Goal: Transaction & Acquisition: Purchase product/service

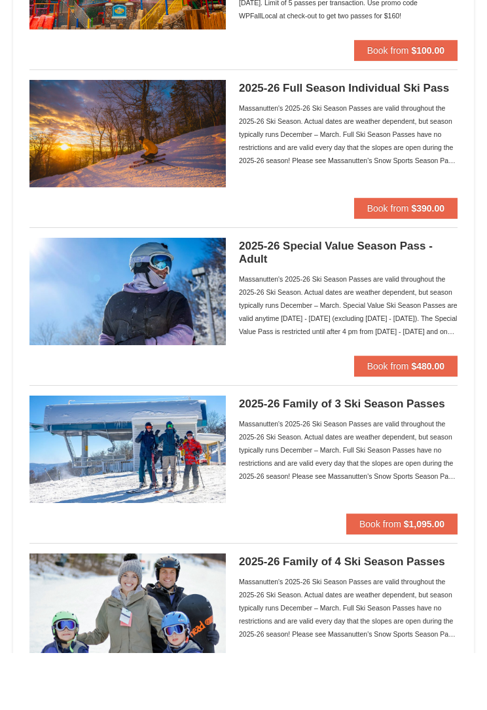
scroll to position [198, 0]
click at [400, 418] on span "Book from" at bounding box center [388, 423] width 42 height 10
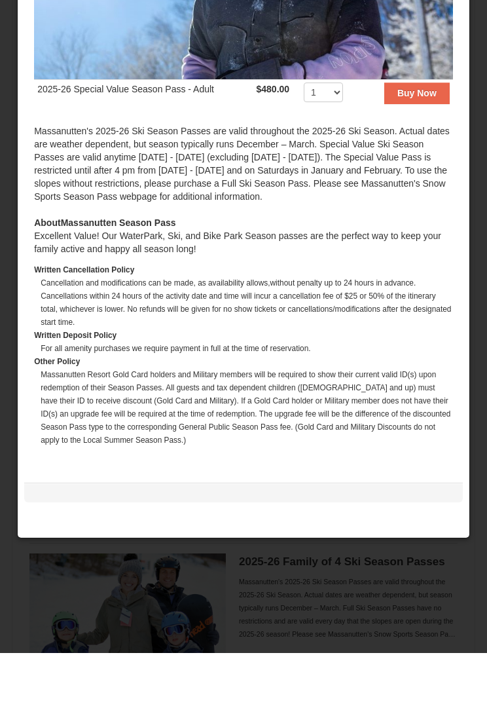
scroll to position [155, 0]
click at [72, 579] on div at bounding box center [243, 355] width 487 height 710
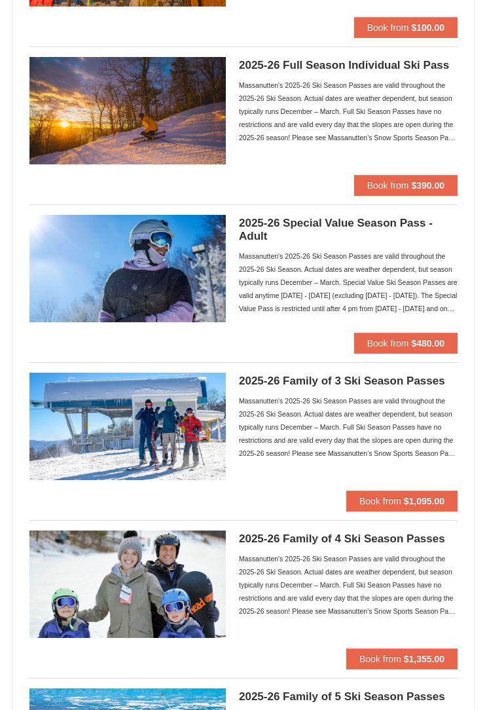
scroll to position [278, 0]
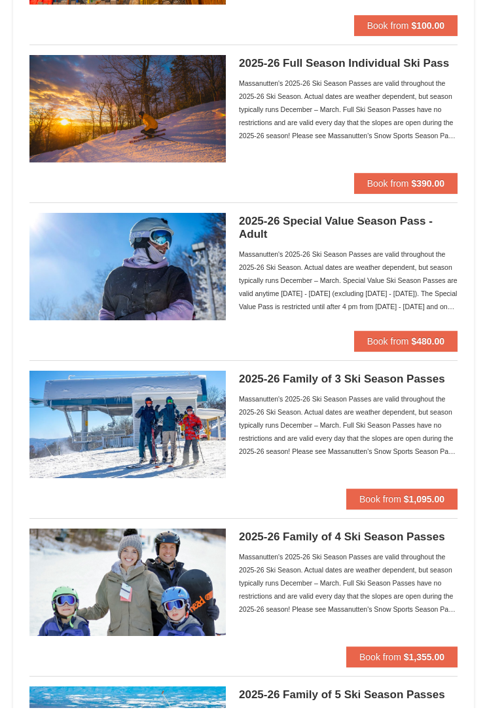
click at [409, 341] on button "Book from $480.00" at bounding box center [405, 343] width 103 height 21
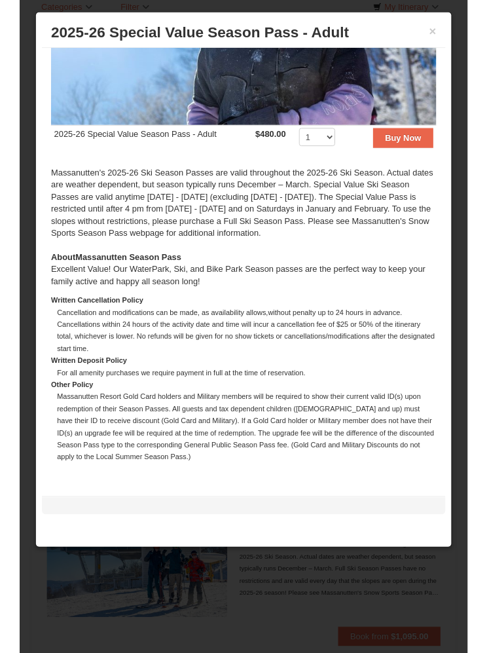
scroll to position [0, 0]
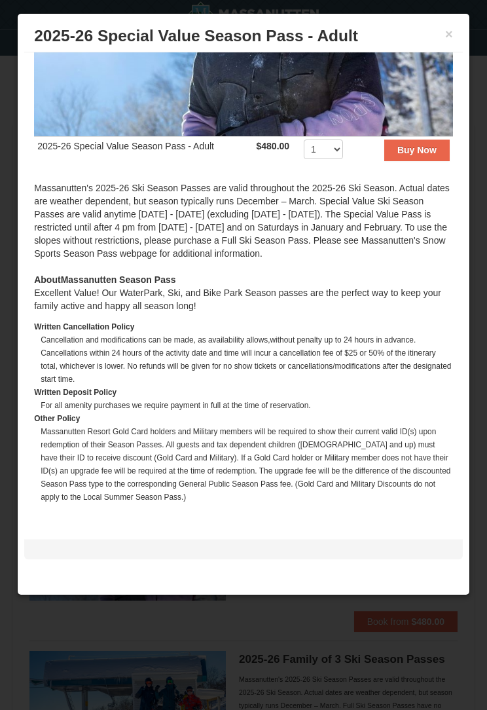
click at [453, 29] on button "×" at bounding box center [449, 34] width 8 height 13
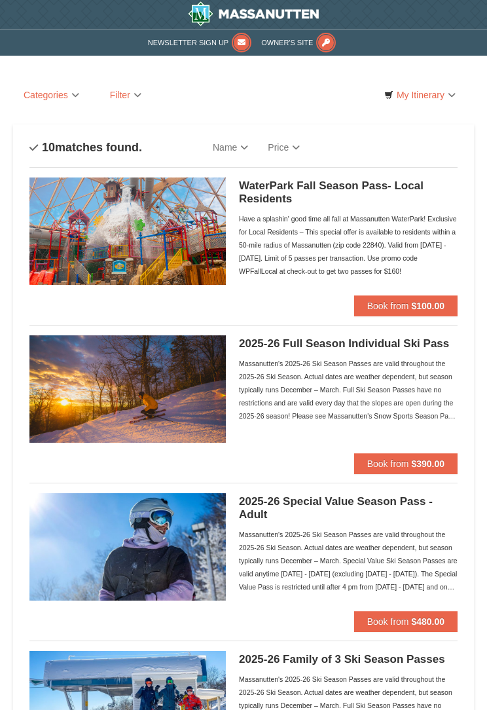
scroll to position [35, 0]
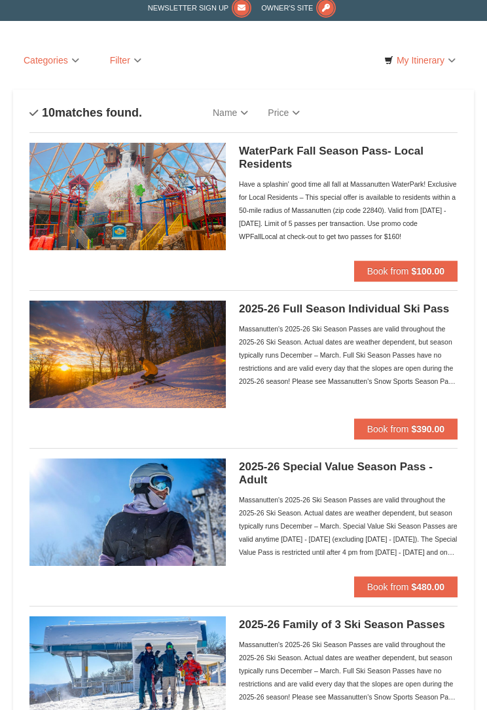
click at [428, 587] on strong "$480.00" at bounding box center [427, 587] width 33 height 10
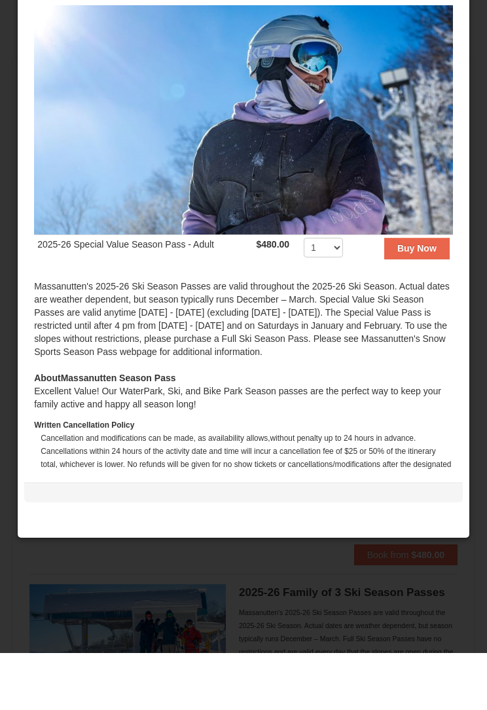
scroll to position [0, 0]
click at [430, 300] on strong "Buy Now" at bounding box center [417, 305] width 39 height 10
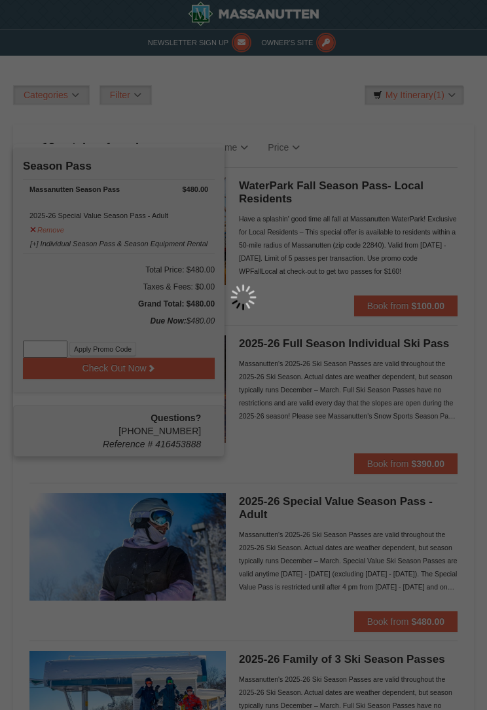
scroll to position [1, 0]
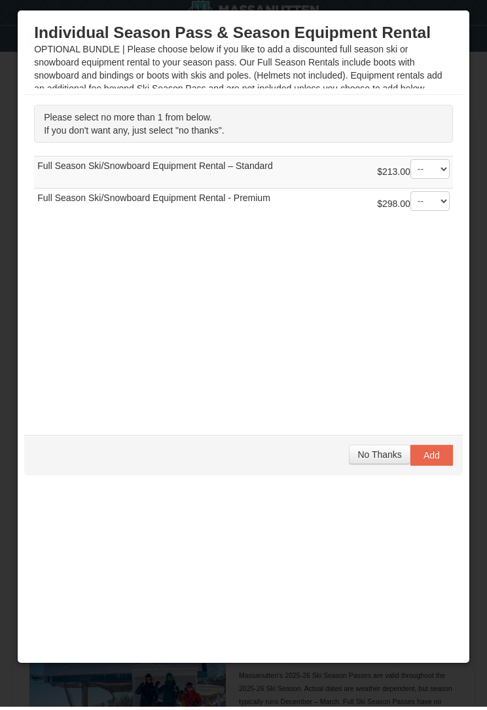
click at [377, 453] on span "No Thanks" at bounding box center [380, 458] width 44 height 10
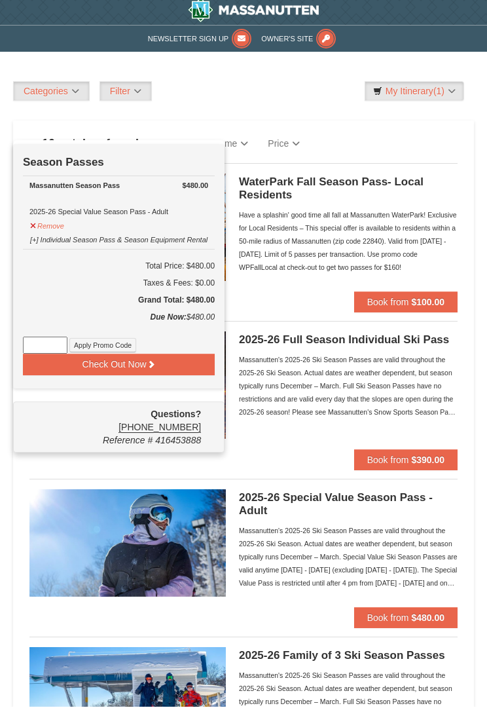
click at [96, 493] on img at bounding box center [127, 546] width 196 height 107
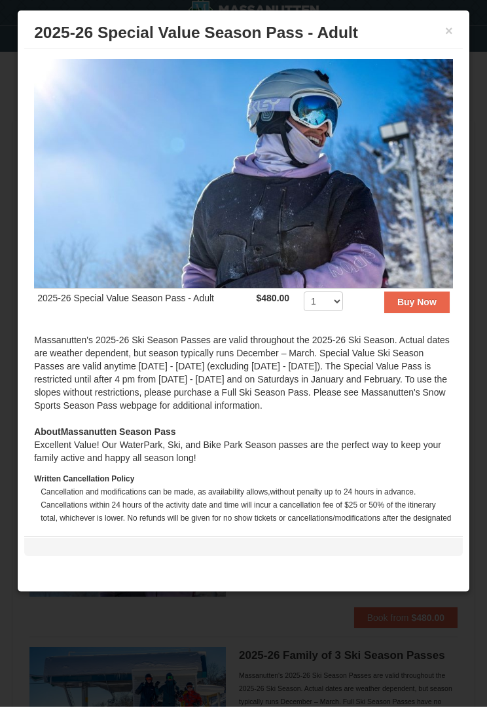
click at [445, 37] on button "×" at bounding box center [449, 34] width 8 height 13
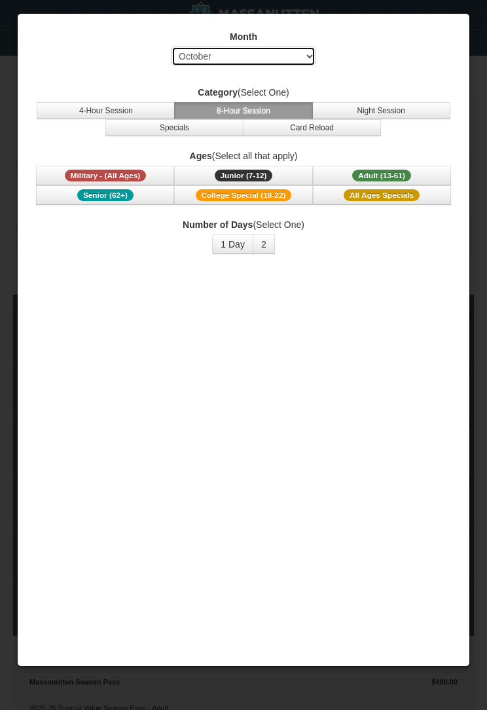
click at [192, 54] on select "Select October November December January February March April May June July Aug…" at bounding box center [244, 57] width 144 height 20
select select "1"
click at [63, 175] on button "Military - (All Ages)" at bounding box center [105, 176] width 138 height 20
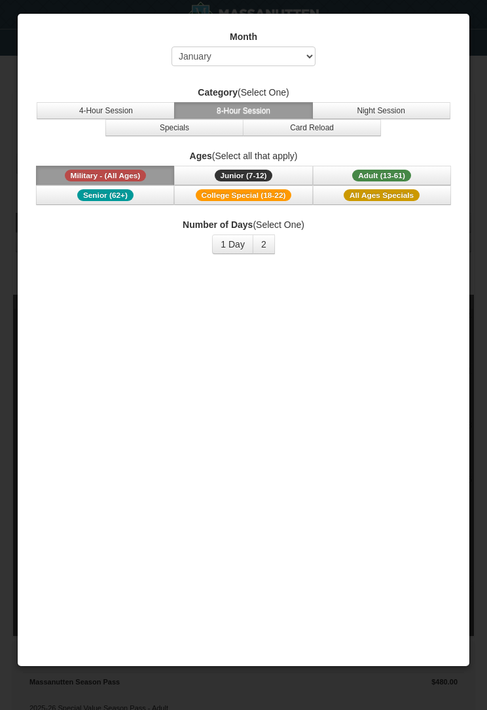
click at [263, 244] on button "2" at bounding box center [264, 244] width 22 height 20
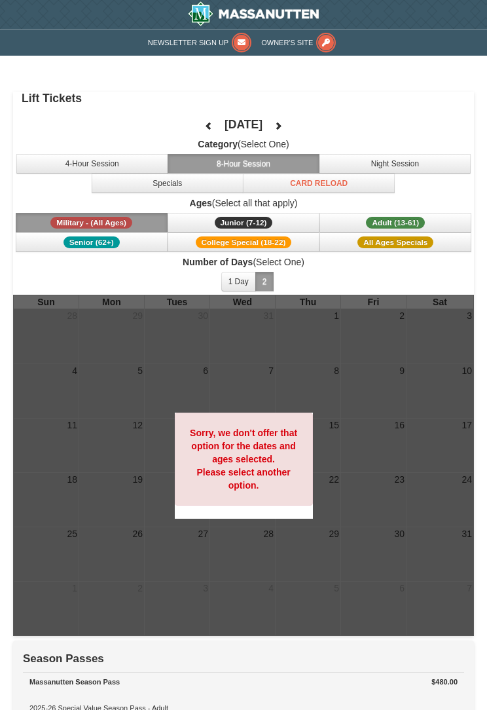
click at [229, 281] on button "1 Day" at bounding box center [238, 282] width 35 height 20
click at [37, 220] on button "Military - (All Ages)" at bounding box center [92, 223] width 152 height 20
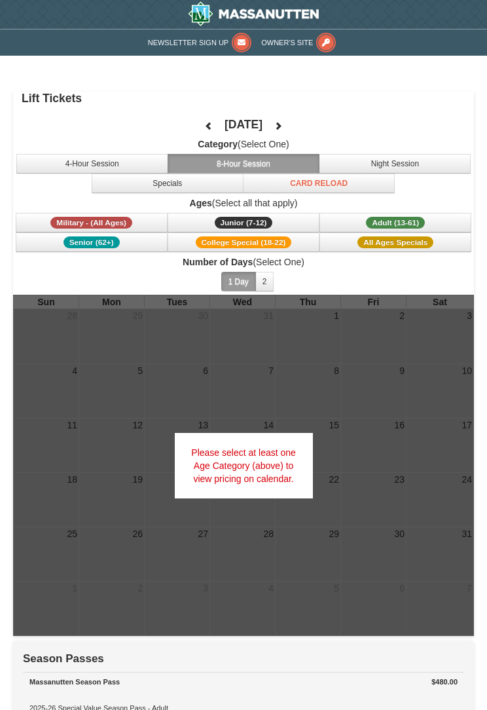
click at [45, 225] on button "Military - (All Ages)" at bounding box center [92, 223] width 152 height 20
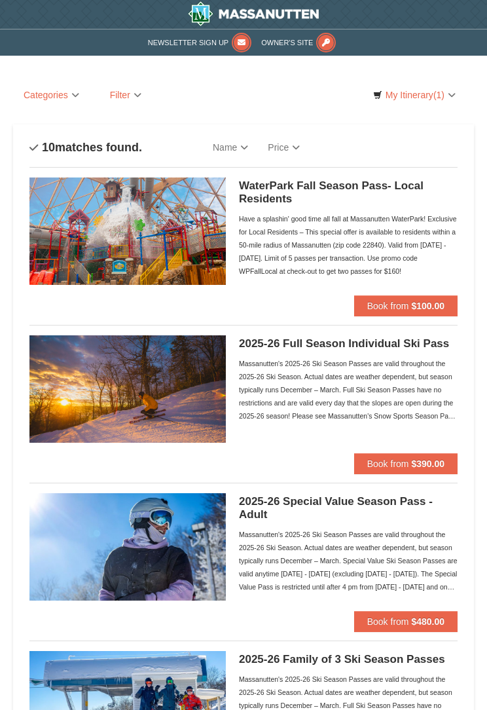
click at [411, 465] on strong "$390.00" at bounding box center [427, 463] width 33 height 10
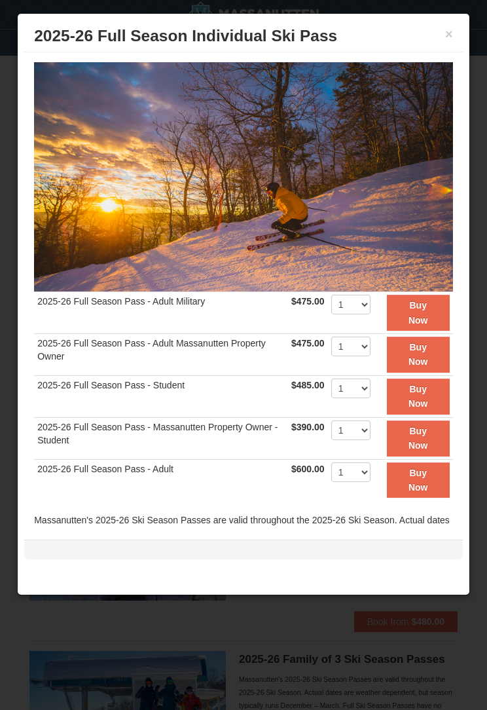
click at [425, 310] on strong "Buy Now" at bounding box center [419, 312] width 20 height 25
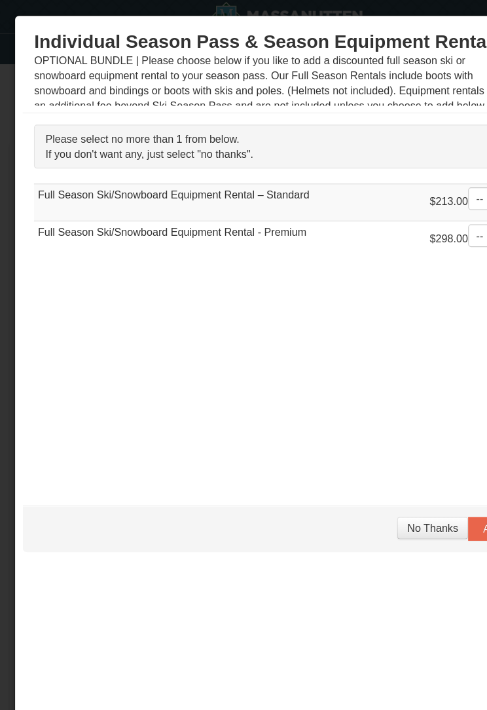
click at [364, 461] on span "No Thanks" at bounding box center [380, 458] width 44 height 10
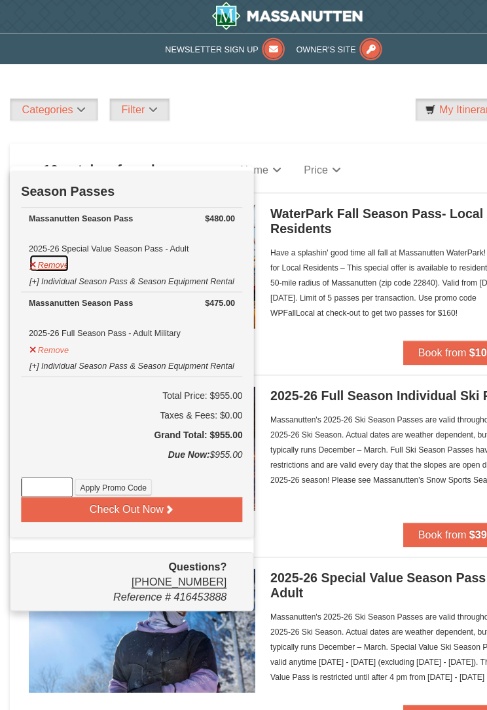
click at [43, 233] on button "Remove" at bounding box center [46, 228] width 35 height 16
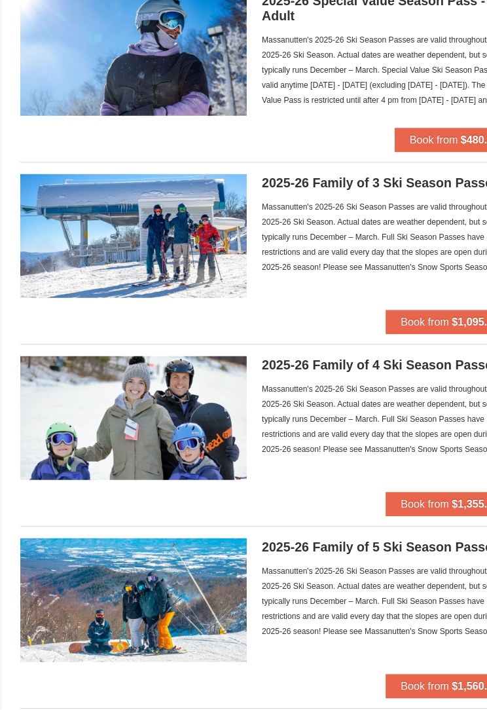
scroll to position [409, 0]
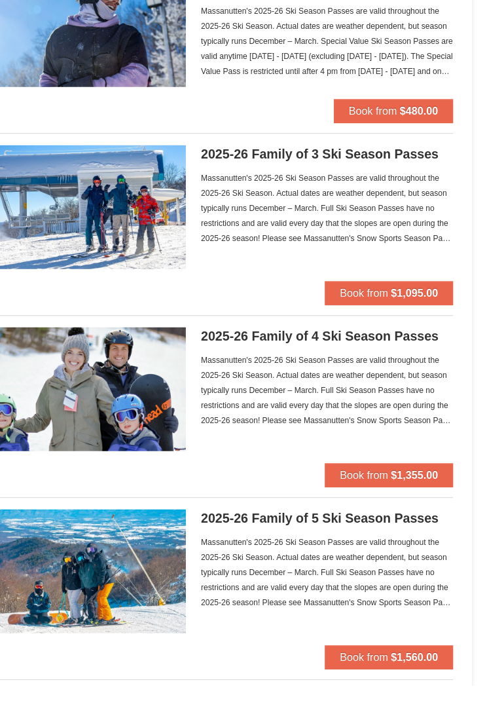
click at [360, 365] on span "Book from" at bounding box center [381, 370] width 42 height 10
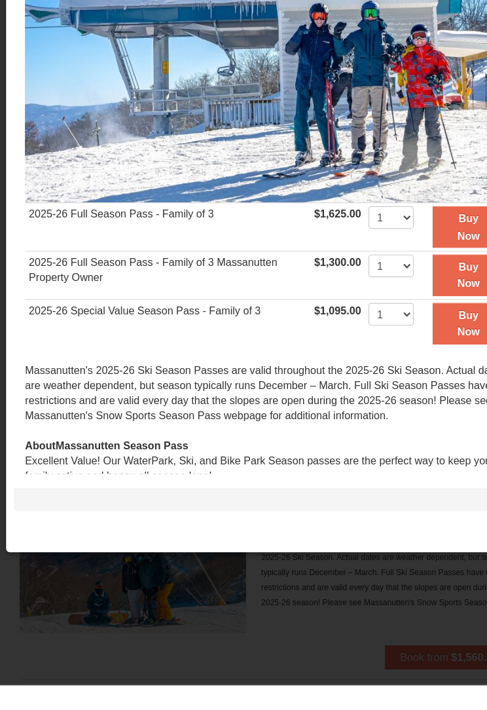
scroll to position [0, 0]
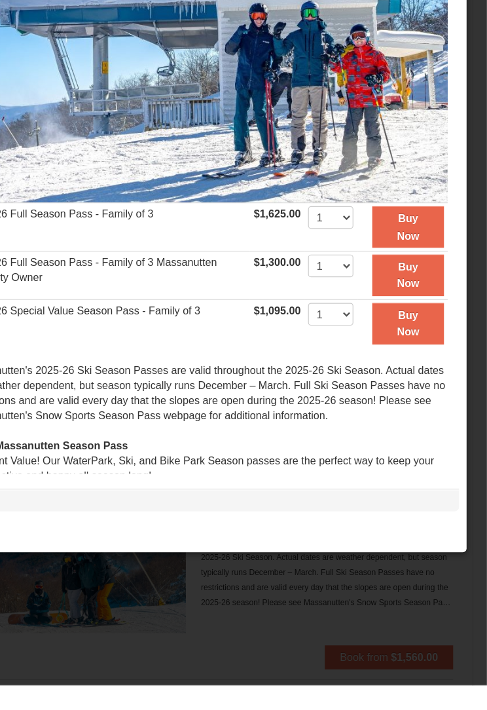
click at [409, 384] on strong "Buy Now" at bounding box center [419, 396] width 20 height 25
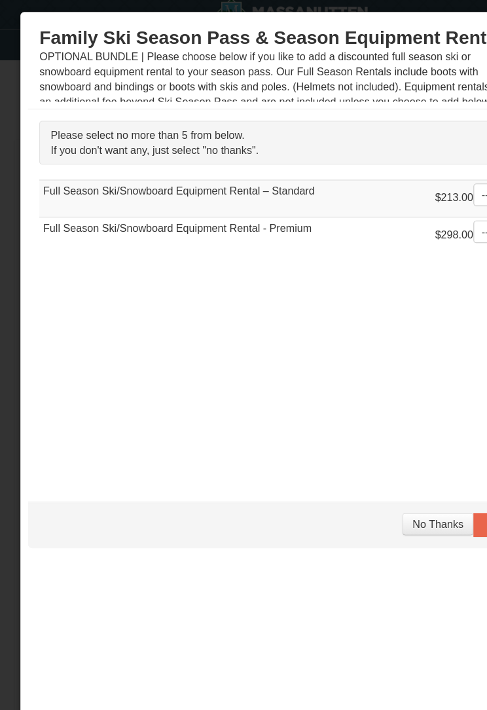
click at [359, 453] on span "No Thanks" at bounding box center [380, 458] width 44 height 10
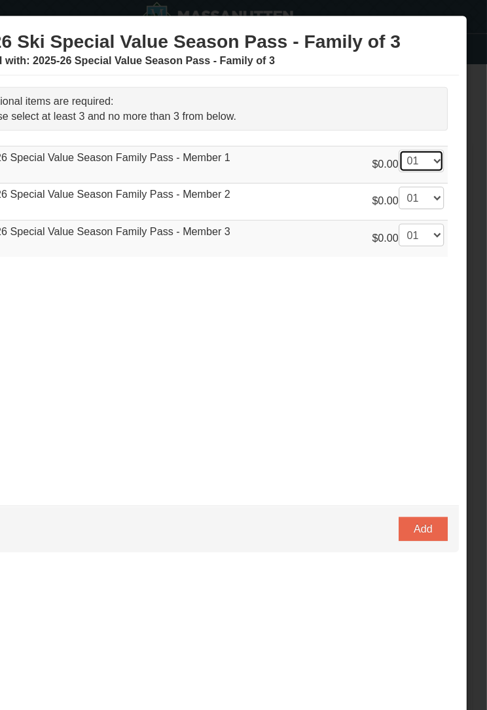
click at [411, 132] on select "-- 01 02 03" at bounding box center [430, 140] width 39 height 20
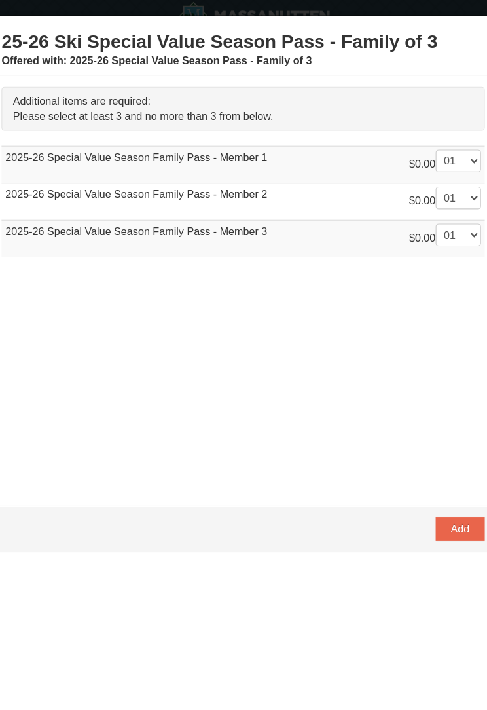
click at [424, 453] on span "Add" at bounding box center [432, 458] width 16 height 10
